Goal: Information Seeking & Learning: Learn about a topic

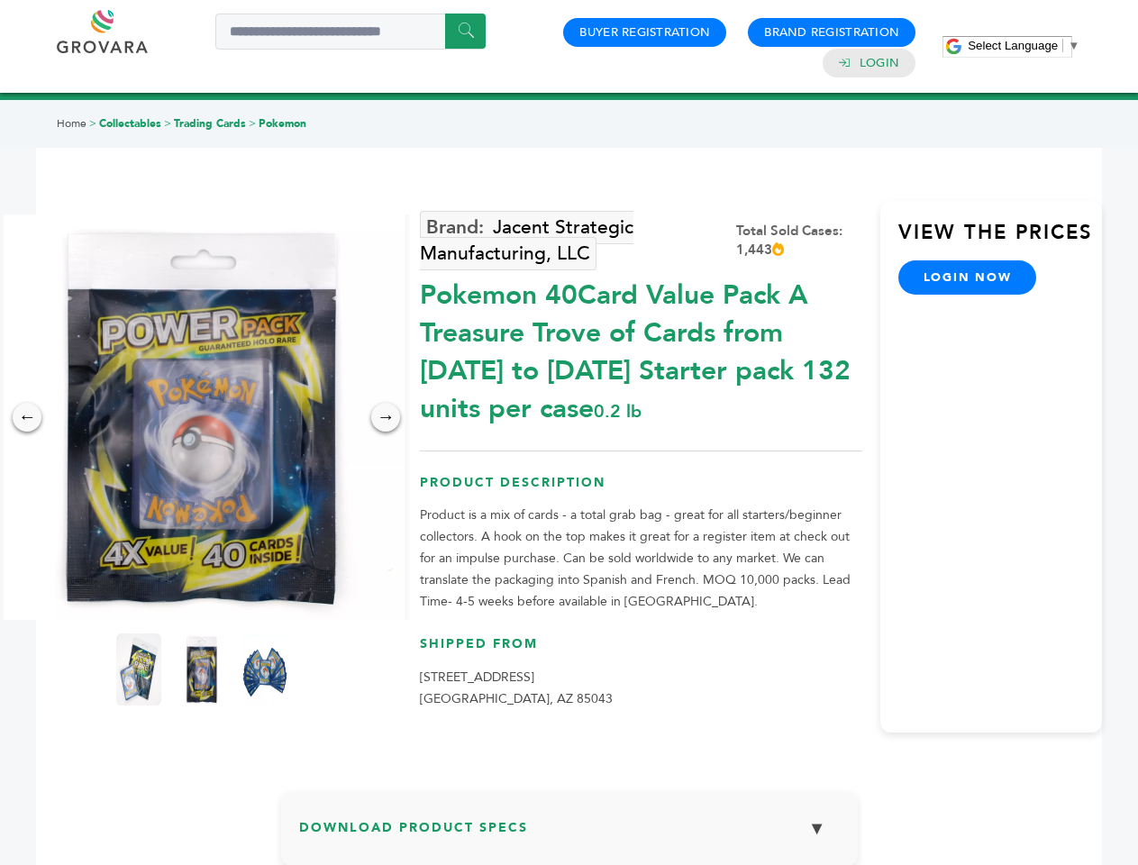
click at [1024, 45] on span "Select Language" at bounding box center [1013, 46] width 90 height 14
click at [202, 417] on img at bounding box center [202, 418] width 406 height 406
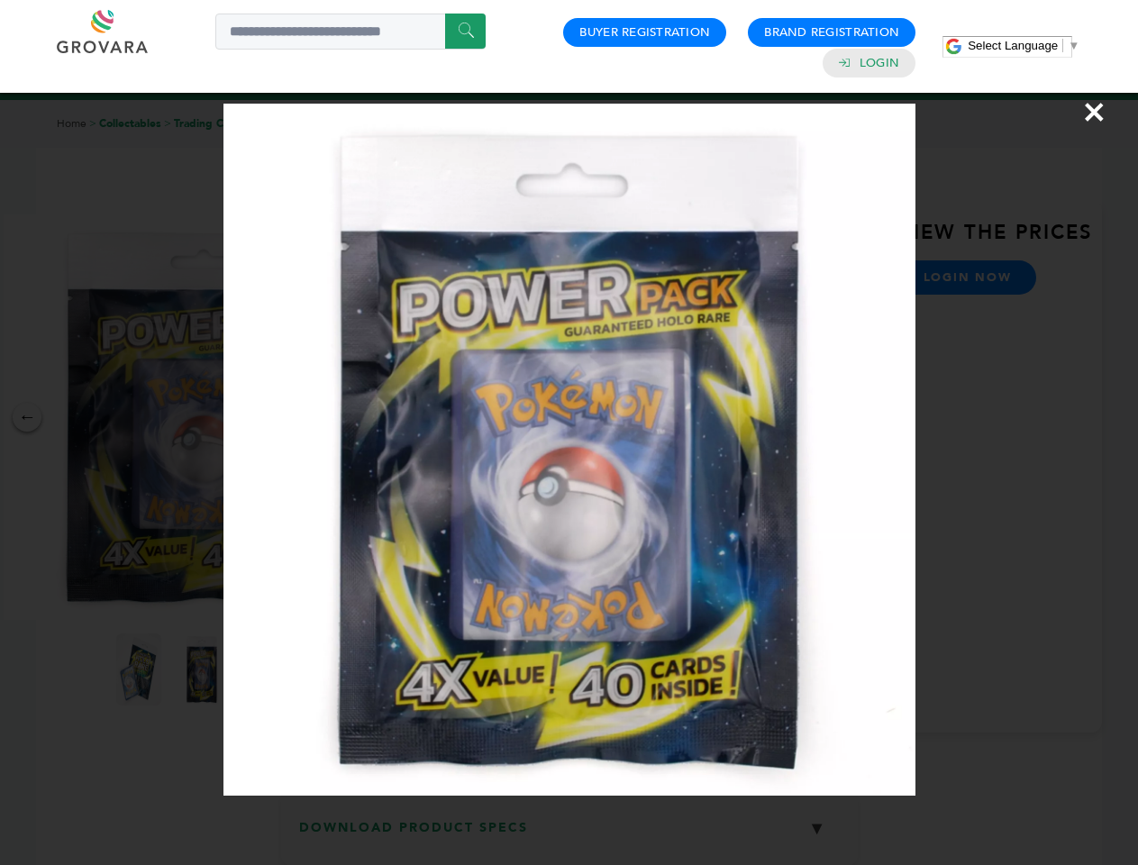
click at [27, 417] on div "×" at bounding box center [569, 432] width 1138 height 865
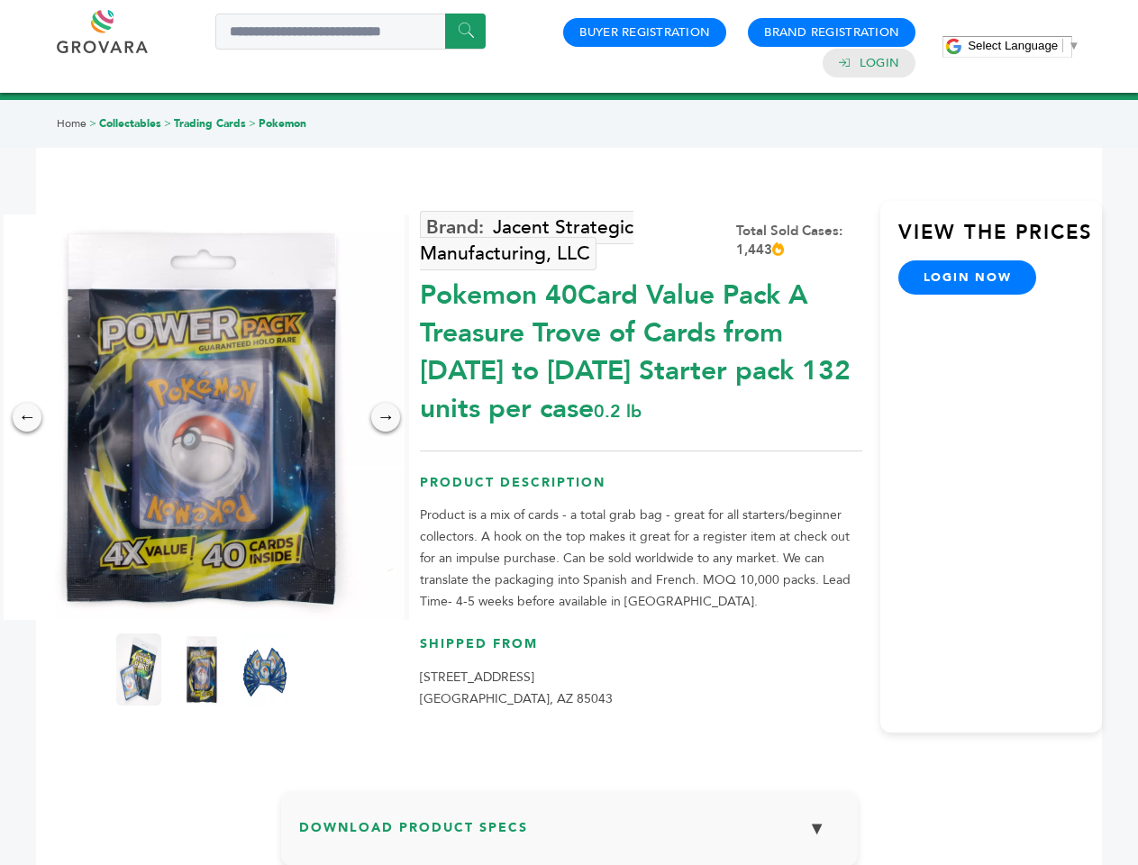
click at [386, 417] on div "→" at bounding box center [385, 417] width 29 height 29
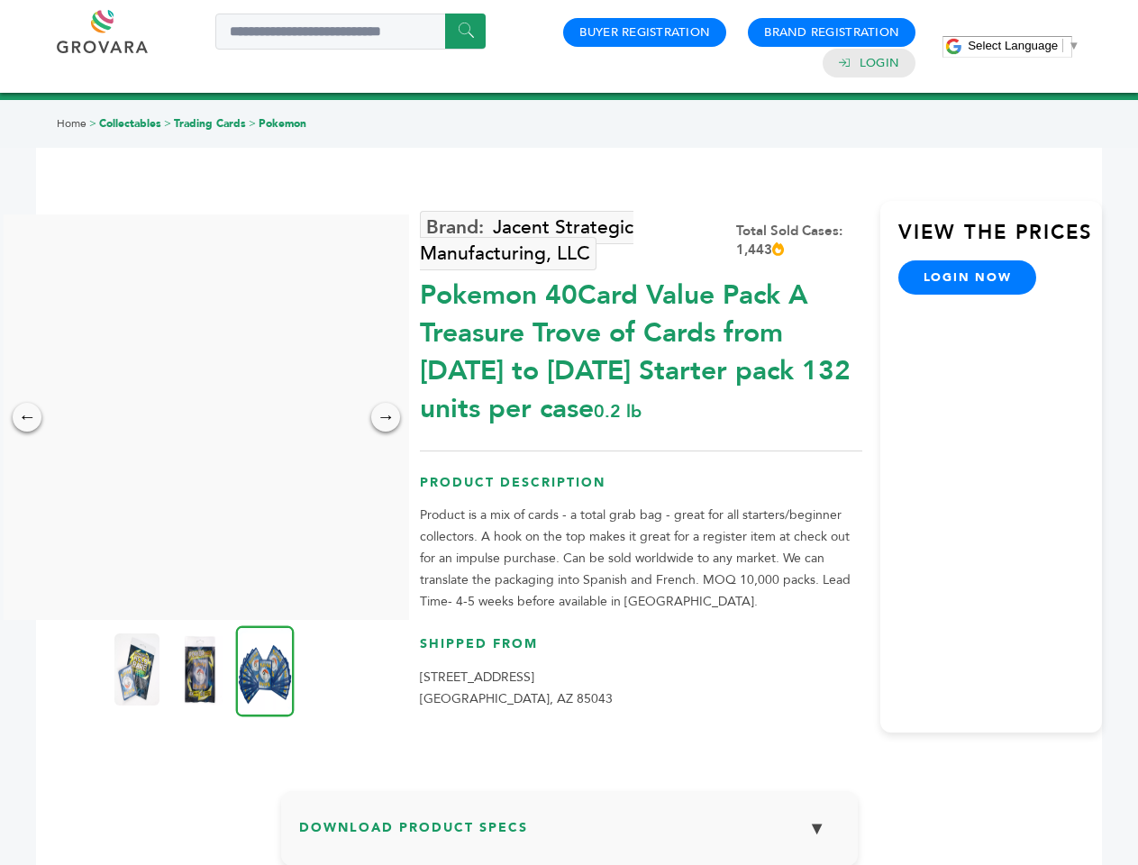
click at [139, 670] on img at bounding box center [136, 670] width 45 height 72
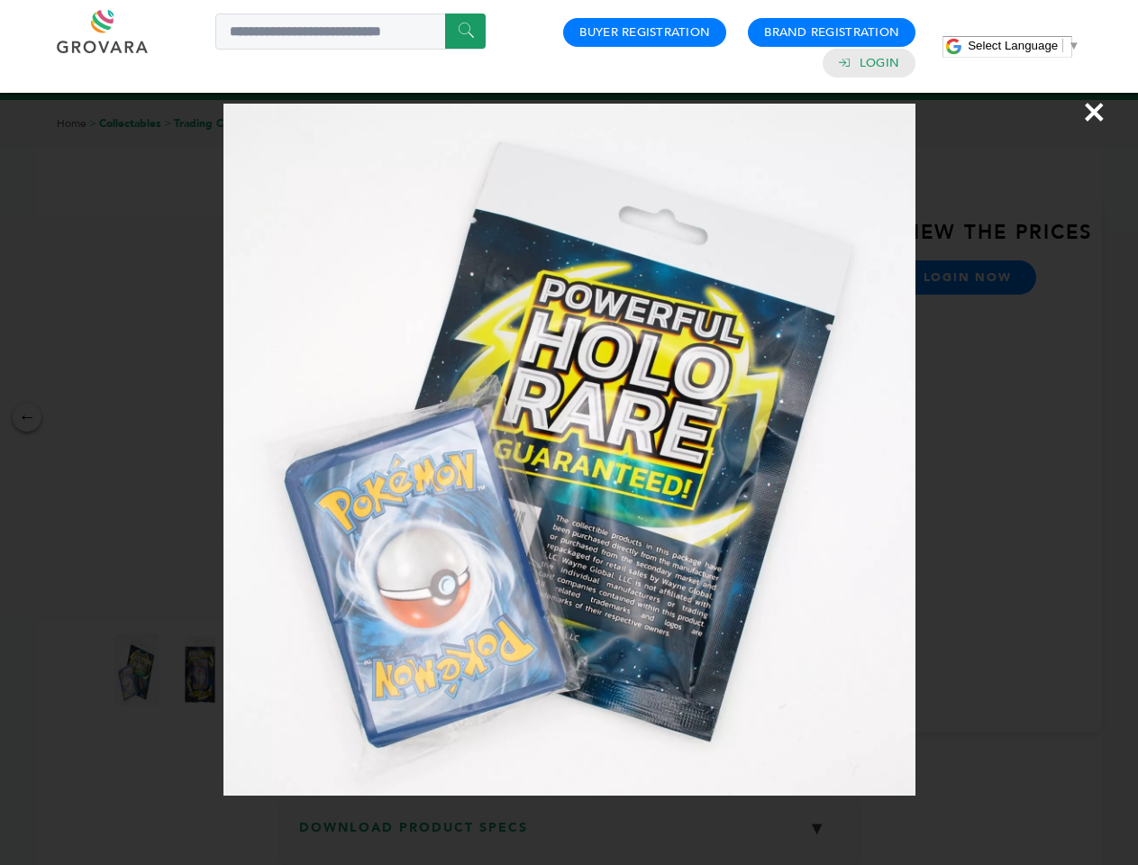
click at [202, 670] on div "×" at bounding box center [569, 432] width 1138 height 865
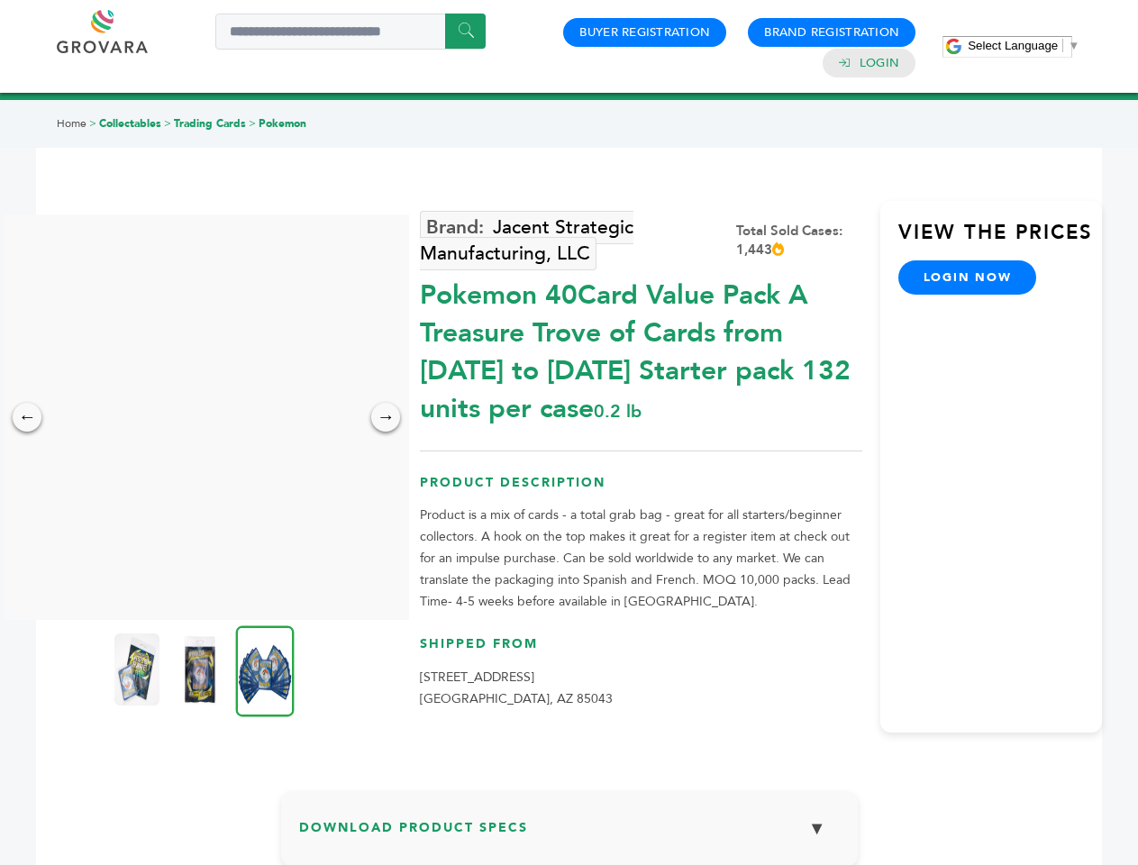
click at [265, 670] on img at bounding box center [265, 671] width 59 height 91
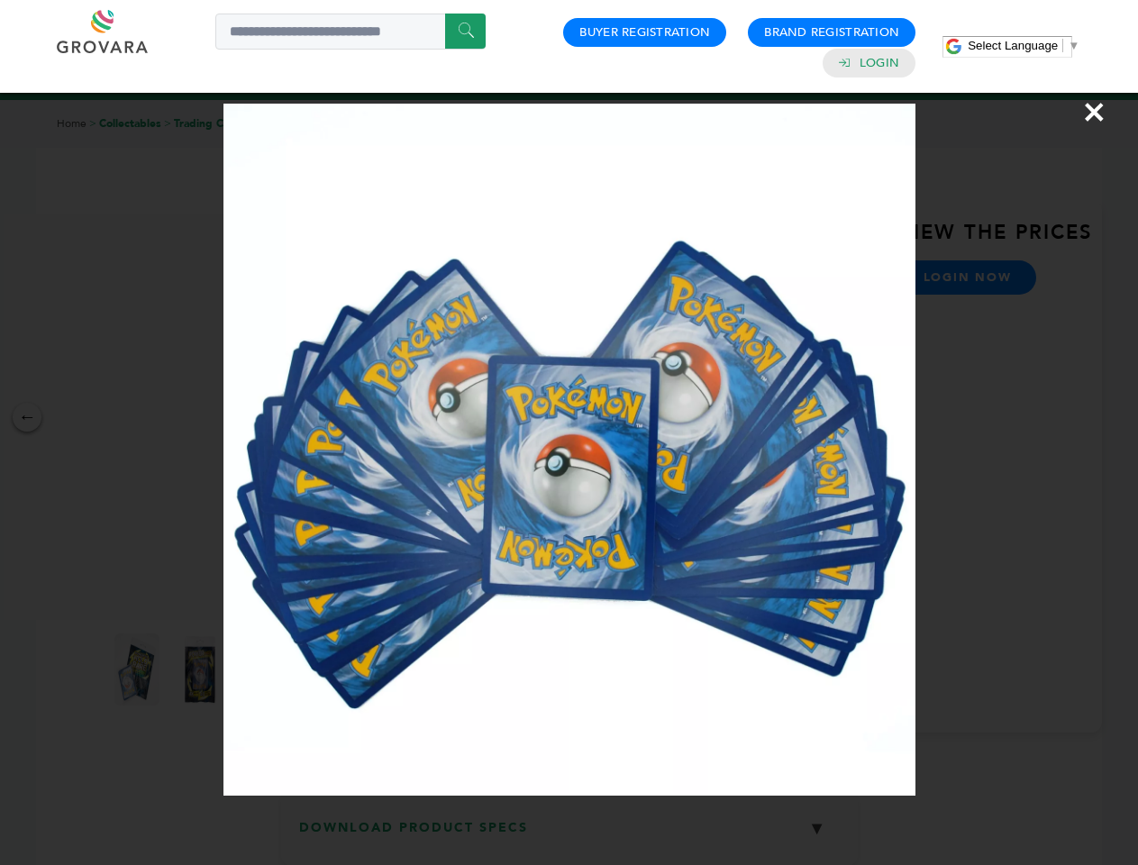
click at [570, 836] on div "×" at bounding box center [569, 432] width 1138 height 865
